Goal: Navigation & Orientation: Find specific page/section

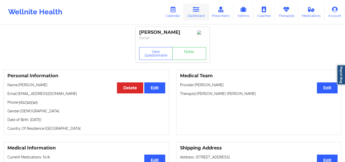
click at [196, 15] on link "Dashboard" at bounding box center [196, 12] width 25 height 17
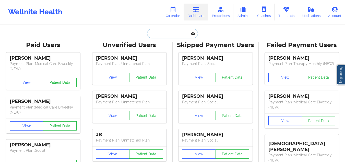
click at [149, 33] on input "text" at bounding box center [172, 34] width 51 height 10
